Goal: Information Seeking & Learning: Learn about a topic

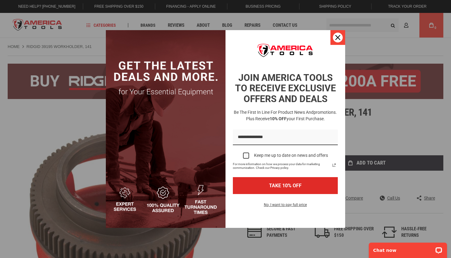
click at [339, 36] on icon "close icon" at bounding box center [338, 37] width 5 height 5
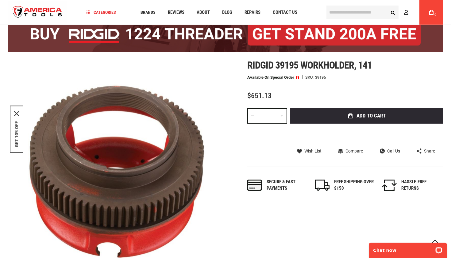
scroll to position [49, 0]
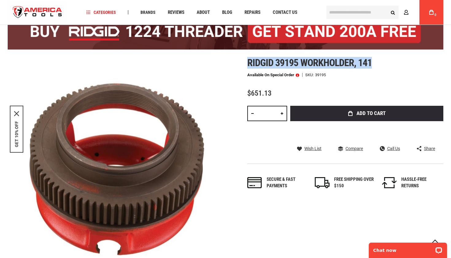
drag, startPoint x: 372, startPoint y: 62, endPoint x: 248, endPoint y: 64, distance: 124.7
click at [248, 64] on h1 "Ridgid 39195 workholder, 141" at bounding box center [346, 62] width 196 height 11
click at [248, 64] on span "Ridgid 39195 workholder, 141" at bounding box center [310, 63] width 125 height 12
drag, startPoint x: 248, startPoint y: 64, endPoint x: 391, endPoint y: 63, distance: 143.1
click at [391, 63] on h1 "Ridgid 39195 workholder, 141" at bounding box center [346, 62] width 196 height 11
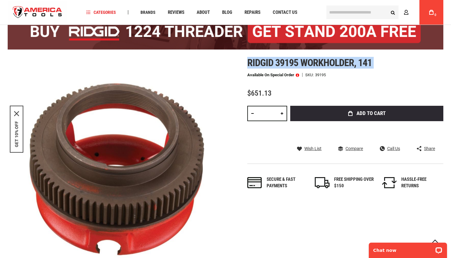
click at [391, 63] on h1 "Ridgid 39195 workholder, 141" at bounding box center [346, 62] width 196 height 11
drag, startPoint x: 380, startPoint y: 63, endPoint x: 251, endPoint y: 63, distance: 129.6
click at [250, 63] on h1 "Ridgid 39195 workholder, 141" at bounding box center [346, 62] width 196 height 11
click at [251, 63] on span "Ridgid 39195 workholder, 141" at bounding box center [310, 63] width 125 height 12
drag, startPoint x: 248, startPoint y: 62, endPoint x: 373, endPoint y: 60, distance: 125.6
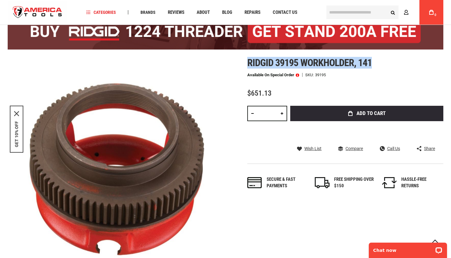
click at [373, 61] on h1 "Ridgid 39195 workholder, 141" at bounding box center [346, 62] width 196 height 11
click at [373, 60] on h1 "Ridgid 39195 workholder, 141" at bounding box center [346, 62] width 196 height 11
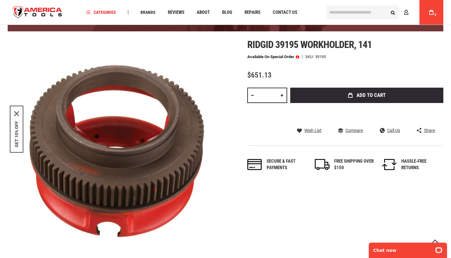
scroll to position [68, 0]
